Goal: Navigation & Orientation: Locate item on page

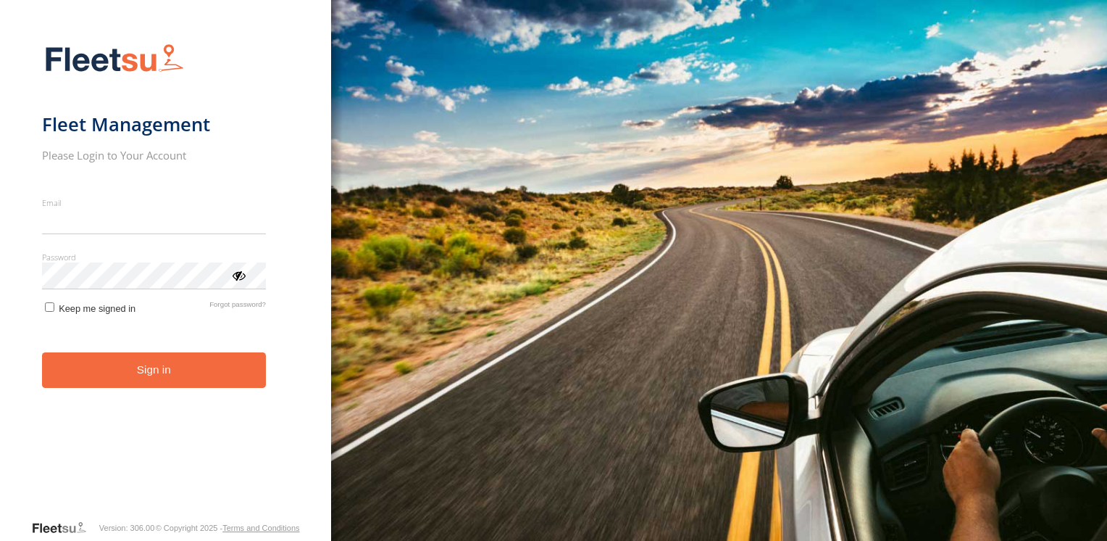
type input "**********"
click at [103, 383] on button "Sign in" at bounding box center [154, 370] width 224 height 36
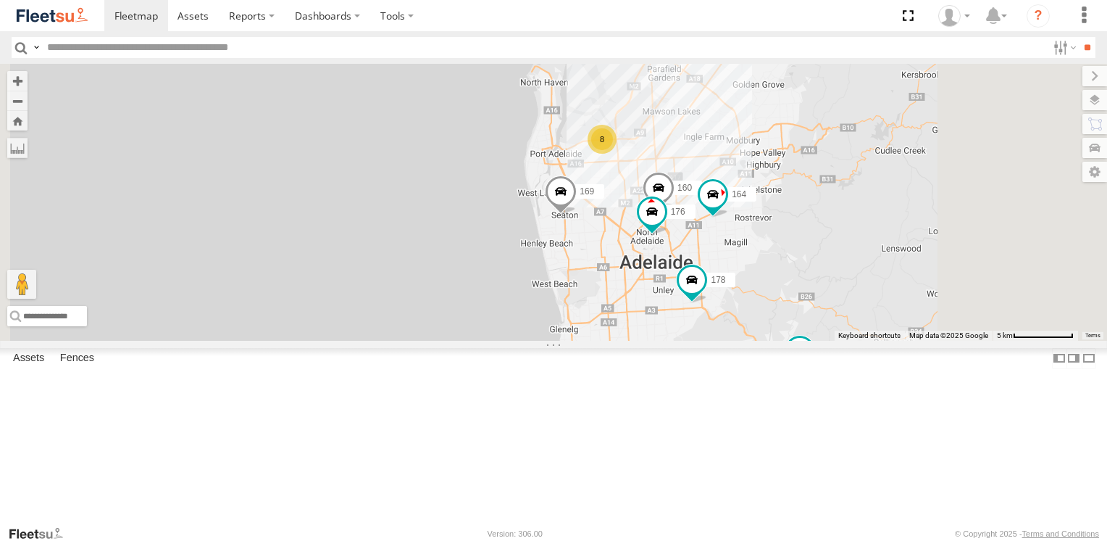
drag, startPoint x: 628, startPoint y: 349, endPoint x: 441, endPoint y: 384, distance: 191.0
click at [441, 340] on div "178 169 153 172 164 166 8 160 176" at bounding box center [553, 202] width 1107 height 276
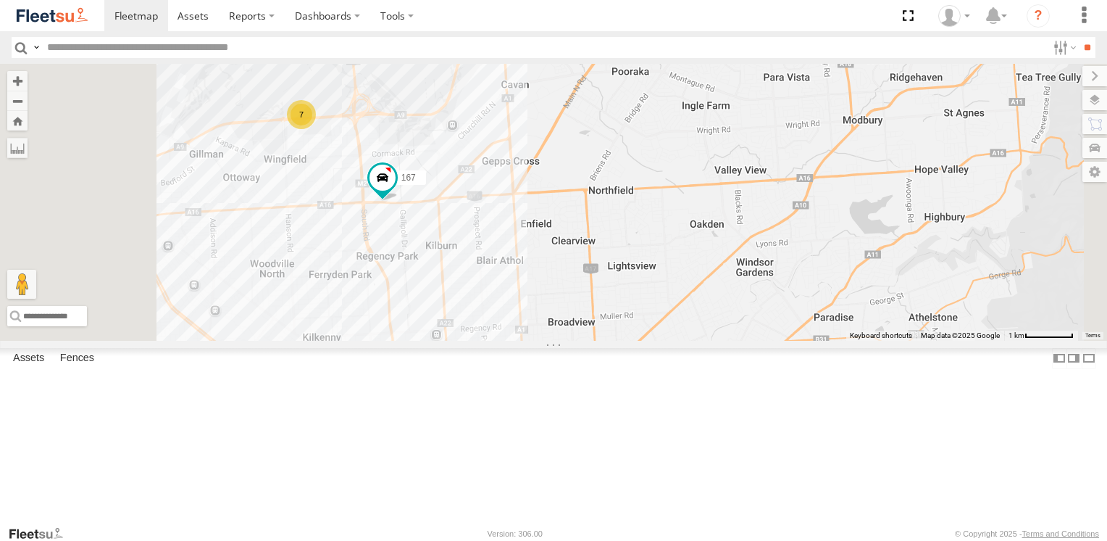
drag, startPoint x: 494, startPoint y: 315, endPoint x: 533, endPoint y: 403, distance: 96.0
click at [534, 340] on div "178 169 153 172 164 166 160 176 167 7" at bounding box center [553, 202] width 1107 height 276
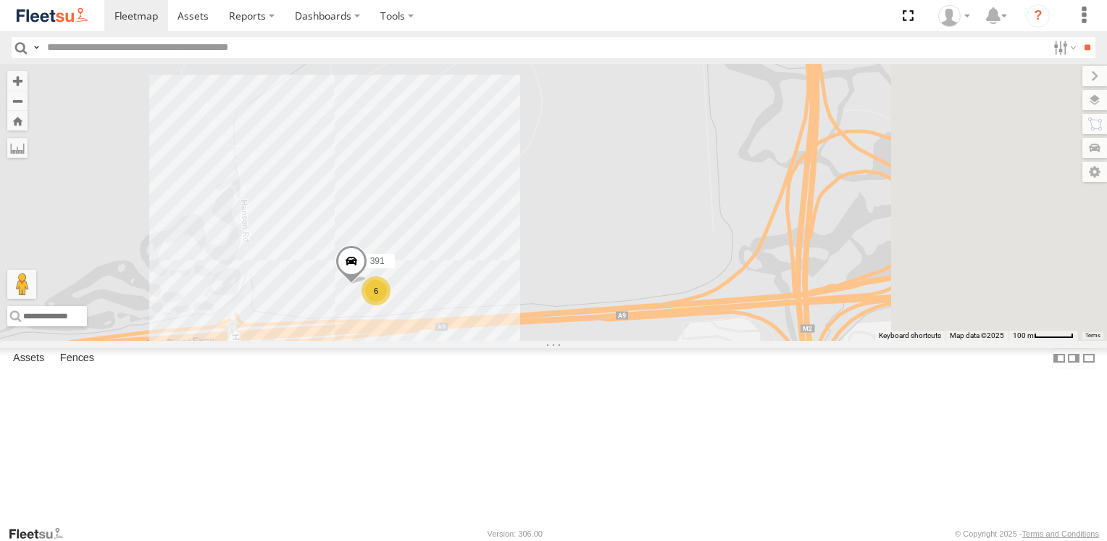
drag, startPoint x: 615, startPoint y: 379, endPoint x: 477, endPoint y: 370, distance: 138.0
click at [477, 340] on div "178 169 153 172 164 166 160 176 167 6 391" at bounding box center [553, 202] width 1107 height 276
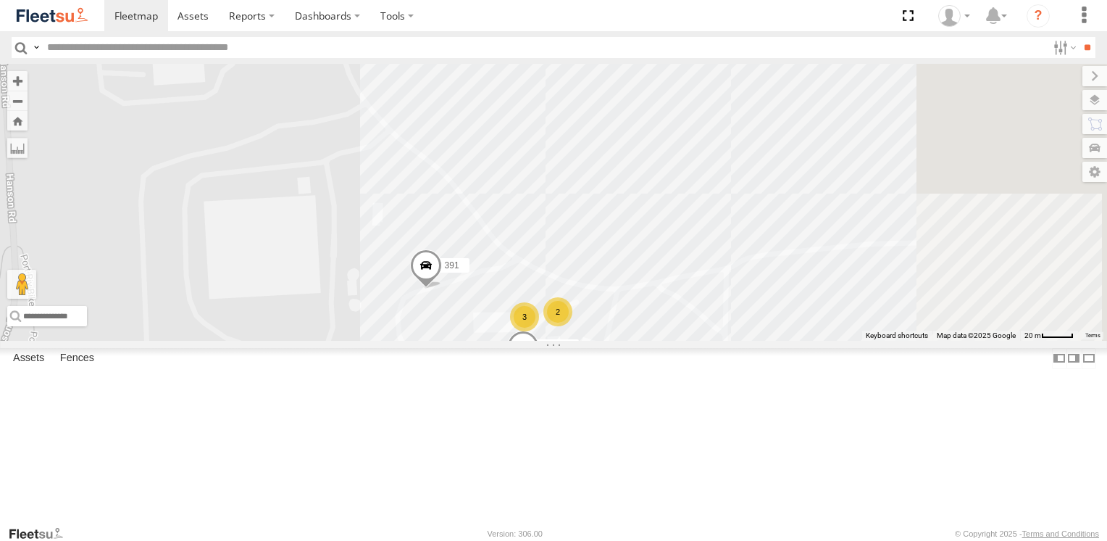
drag, startPoint x: 538, startPoint y: 375, endPoint x: 481, endPoint y: 217, distance: 167.3
click at [481, 219] on div "178 169 153 172 164 166 160 176 167 391 Arb Quin 3 2" at bounding box center [553, 202] width 1107 height 276
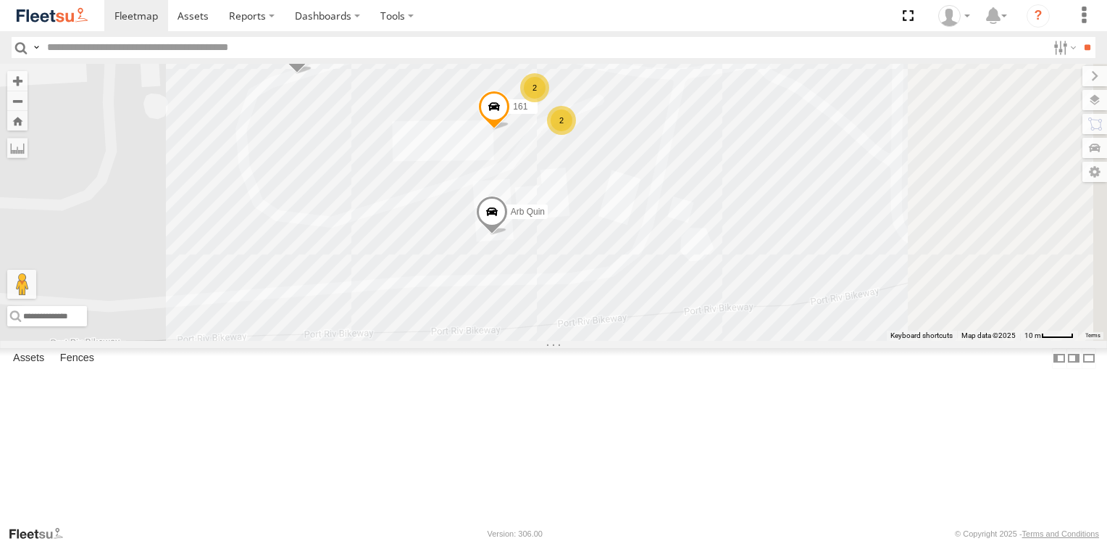
drag, startPoint x: 716, startPoint y: 259, endPoint x: 577, endPoint y: 274, distance: 139.9
click at [577, 274] on div "178 169 153 172 164 166 160 176 167 391 Arb Quin 161 2 2" at bounding box center [553, 202] width 1107 height 276
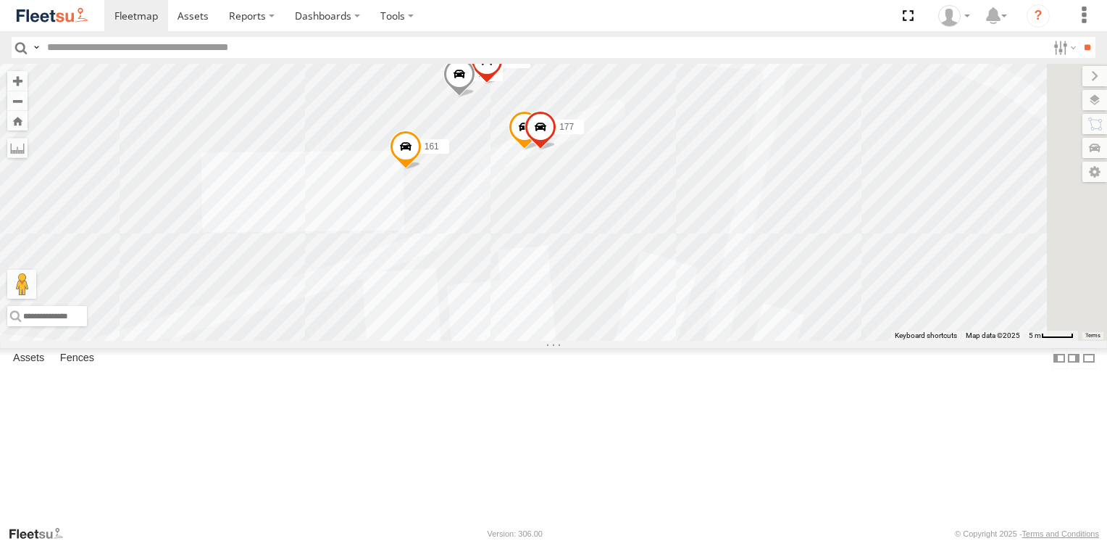
drag, startPoint x: 583, startPoint y: 251, endPoint x: 487, endPoint y: 320, distance: 118.4
click at [487, 320] on div "178 169 153 172 164 166 160 176 167 391 Arb Quin 161 137 177 159 165" at bounding box center [553, 202] width 1107 height 276
click at [475, 97] on span at bounding box center [459, 77] width 32 height 39
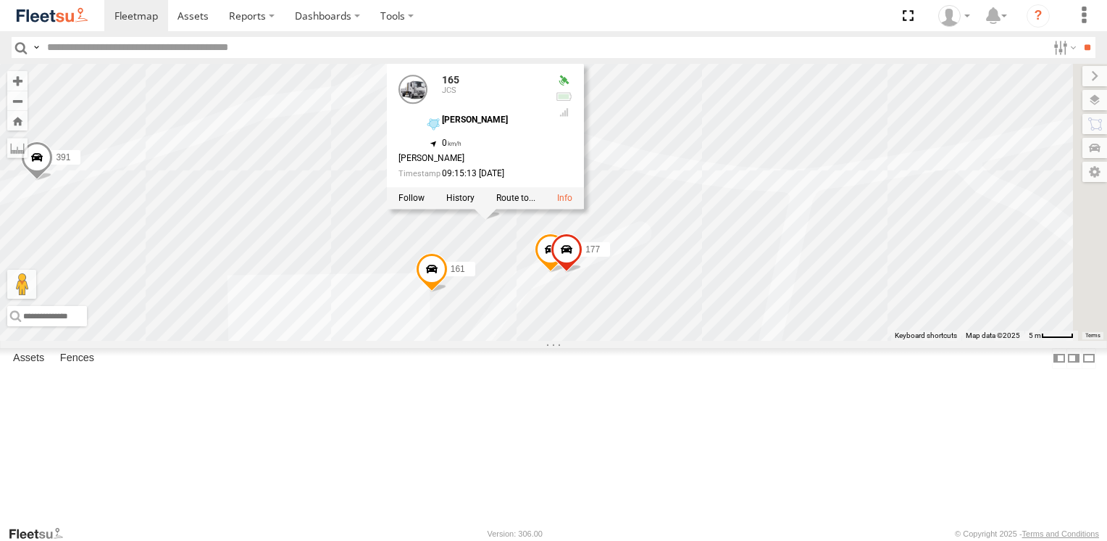
drag, startPoint x: 671, startPoint y: 259, endPoint x: 696, endPoint y: 380, distance: 123.5
click at [696, 340] on div "178 169 153 172 164 166 160 176 167 391 Arb Quin 161 137 177 159 165 165 JCS [P…" at bounding box center [553, 202] width 1107 height 276
click at [567, 272] on span at bounding box center [551, 252] width 32 height 39
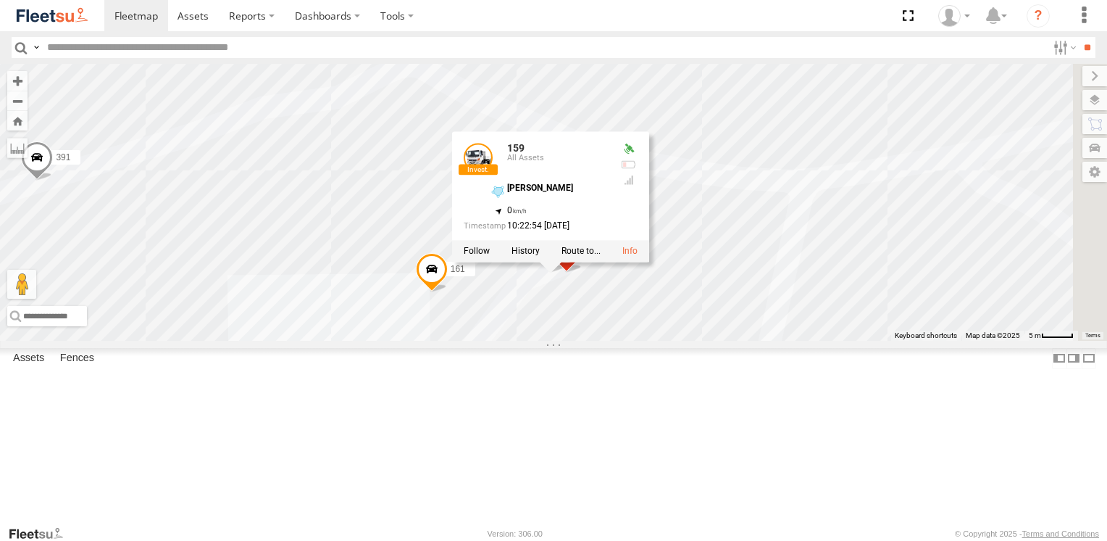
click at [448, 292] on span at bounding box center [432, 272] width 32 height 39
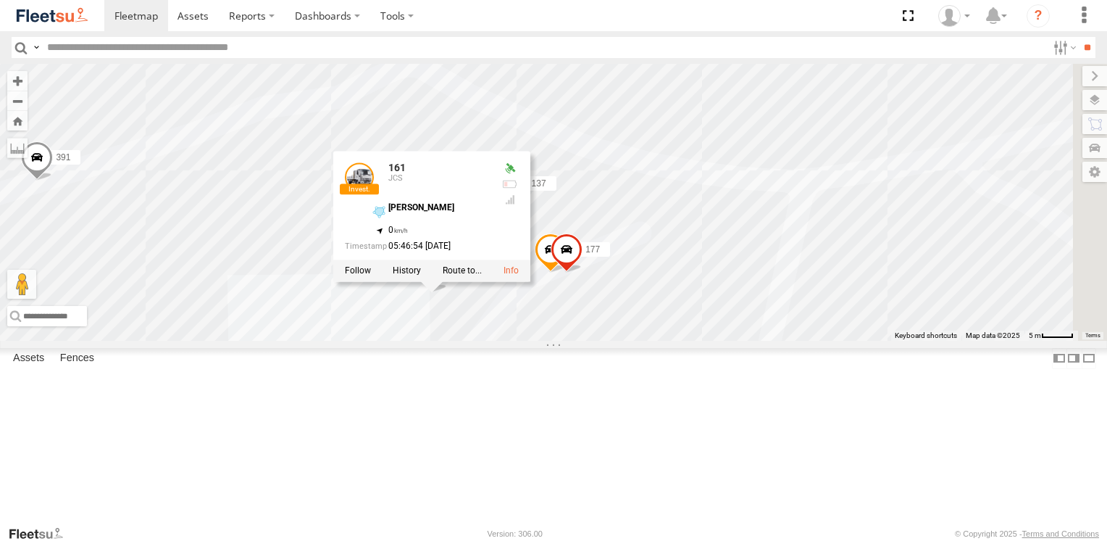
click at [583, 272] on span at bounding box center [567, 252] width 32 height 39
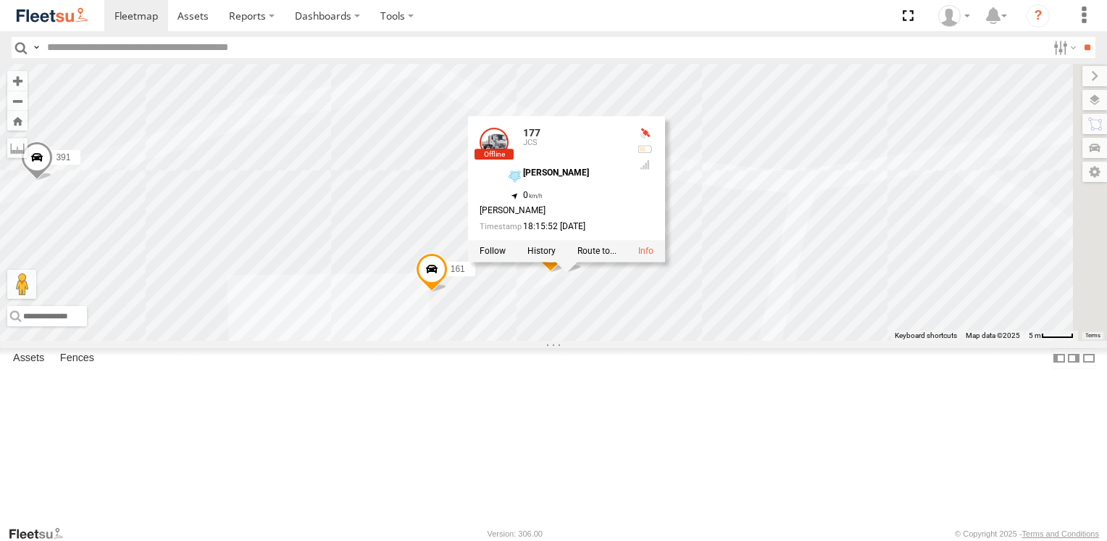
click at [487, 283] on div "178 169 153 172 164 166 160 176 167 391 Arb Quin 161 137 177 159 165 177 JCS [P…" at bounding box center [553, 202] width 1107 height 276
